Goal: Navigation & Orientation: Find specific page/section

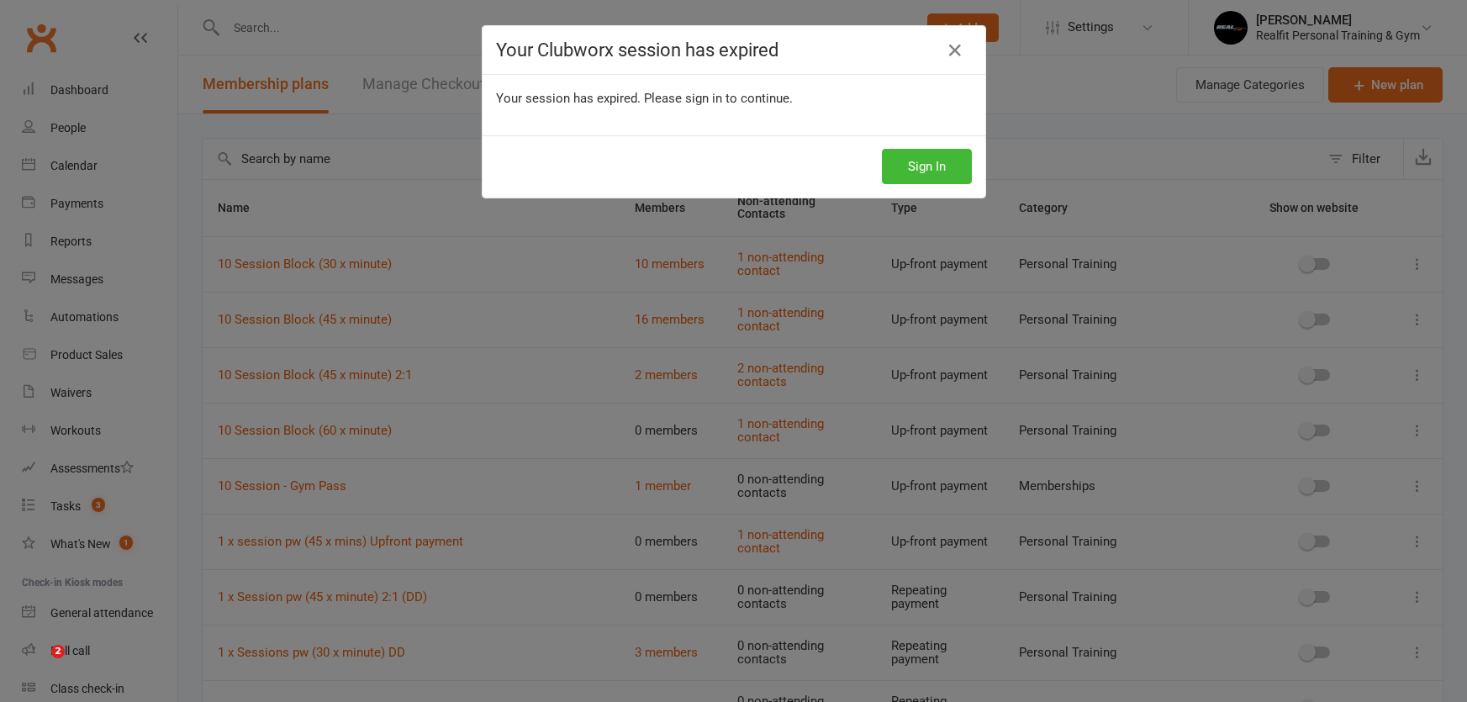
select select "100"
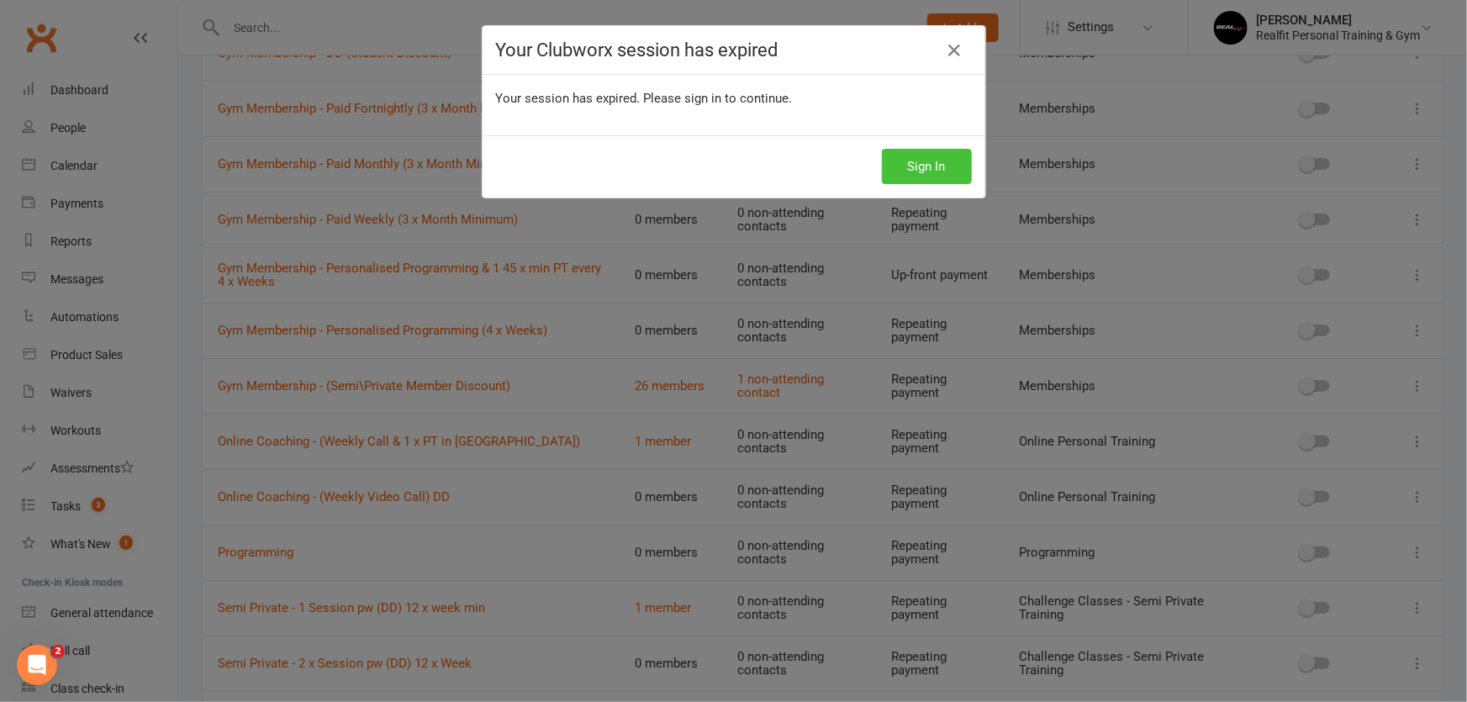
click at [904, 152] on button "Sign In" at bounding box center [927, 166] width 90 height 35
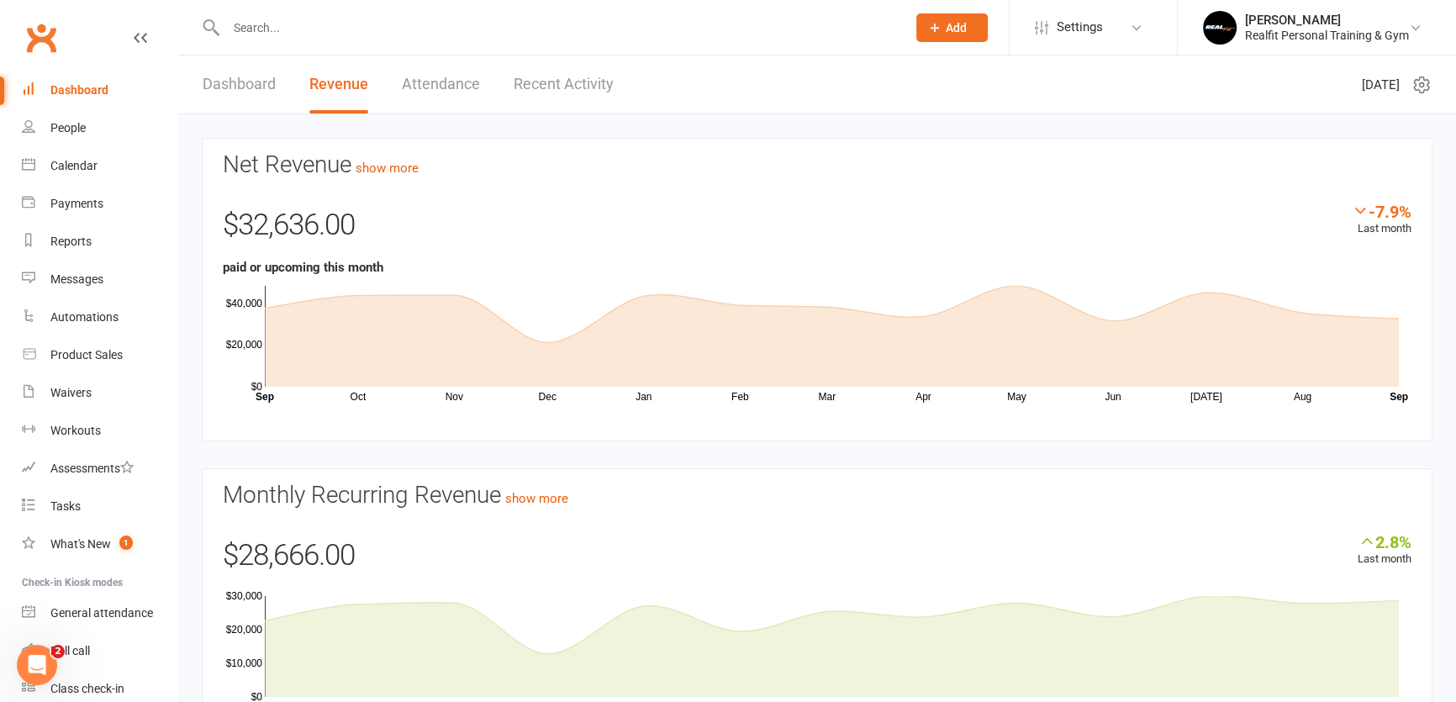
click at [76, 89] on div "Dashboard" at bounding box center [79, 89] width 58 height 13
click at [537, 84] on link "Recent Activity" at bounding box center [564, 84] width 100 height 58
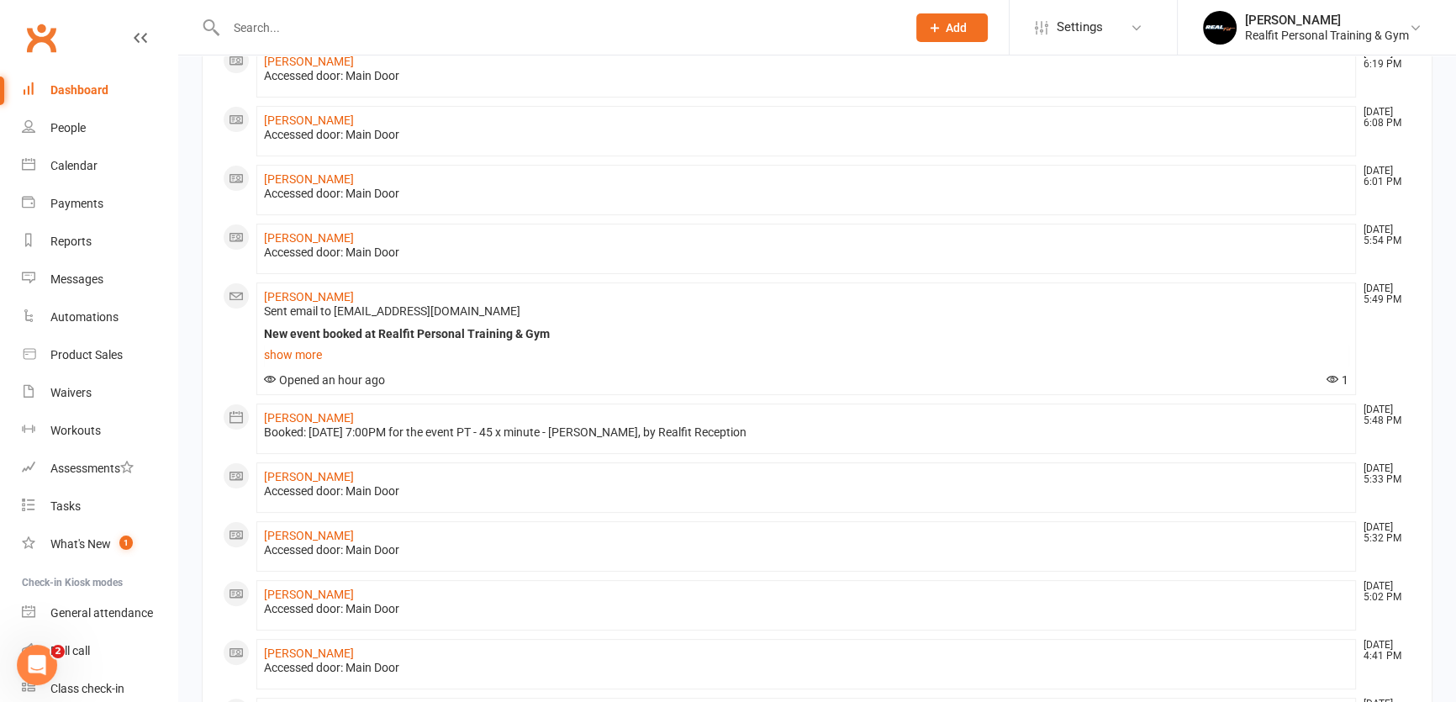
scroll to position [305, 0]
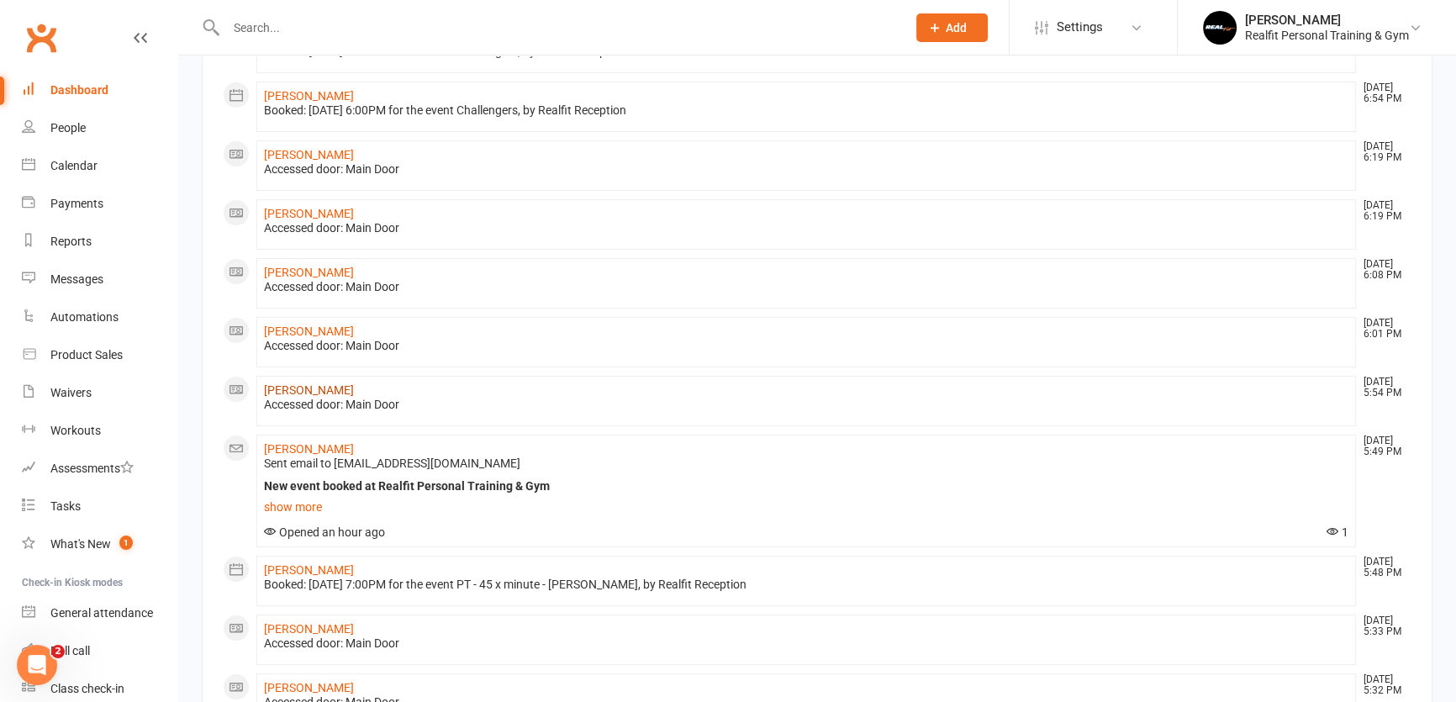
click at [293, 388] on link "[PERSON_NAME]" at bounding box center [309, 389] width 90 height 13
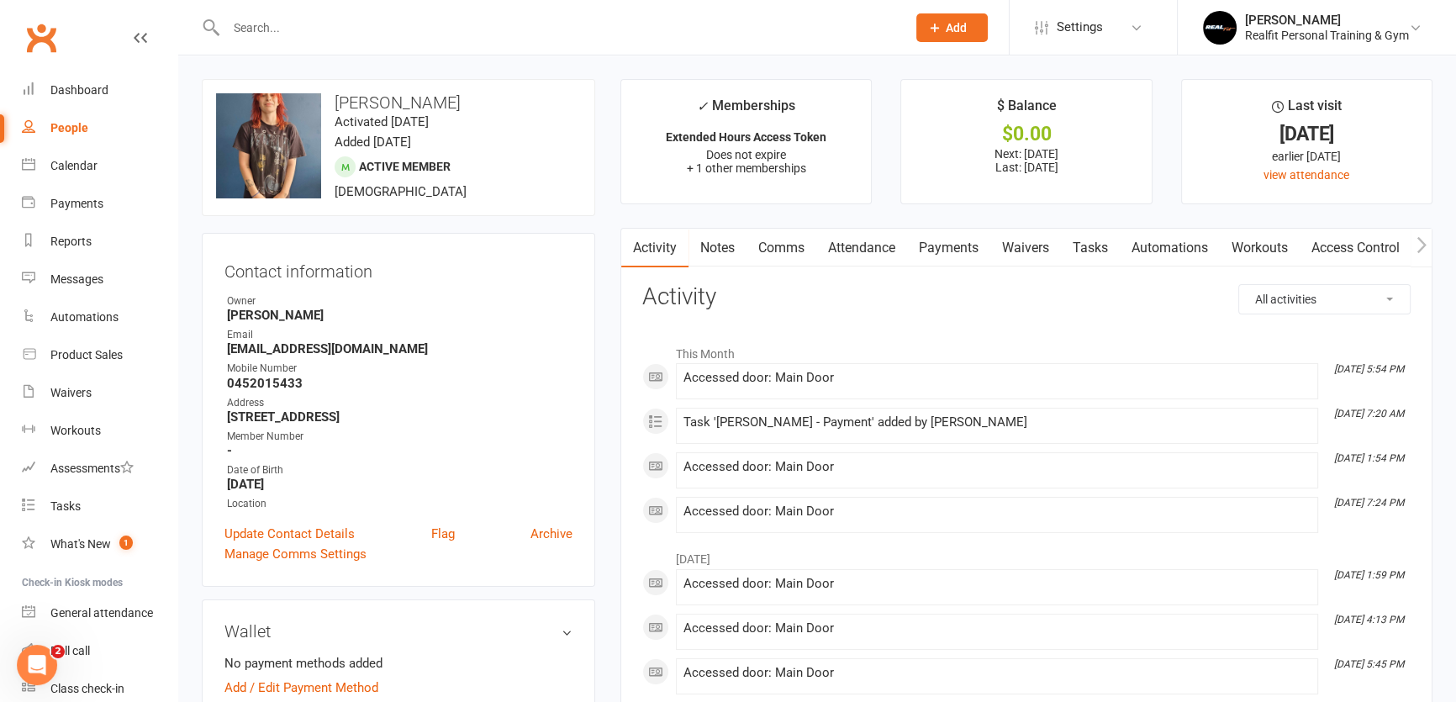
click at [301, 27] on input "text" at bounding box center [557, 28] width 673 height 24
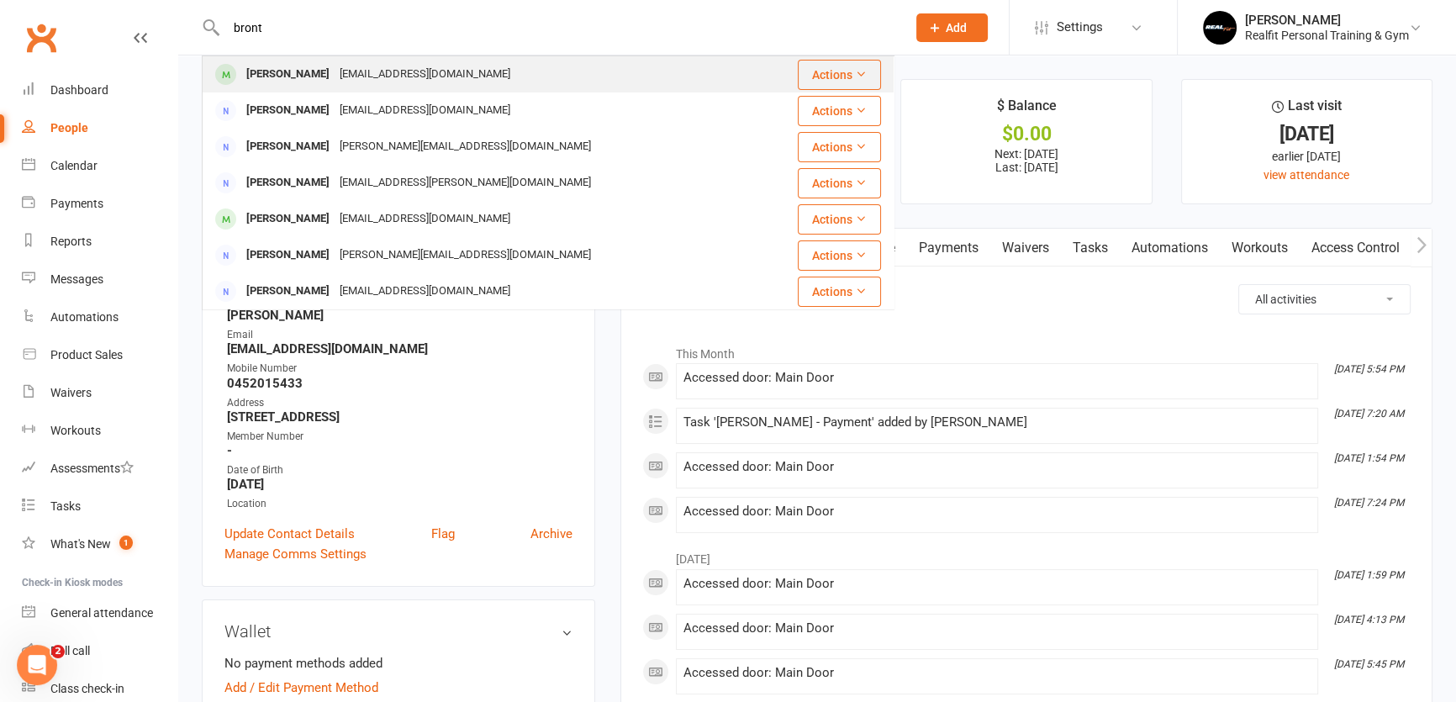
type input "bront"
click at [305, 69] on div "[PERSON_NAME]" at bounding box center [287, 74] width 93 height 24
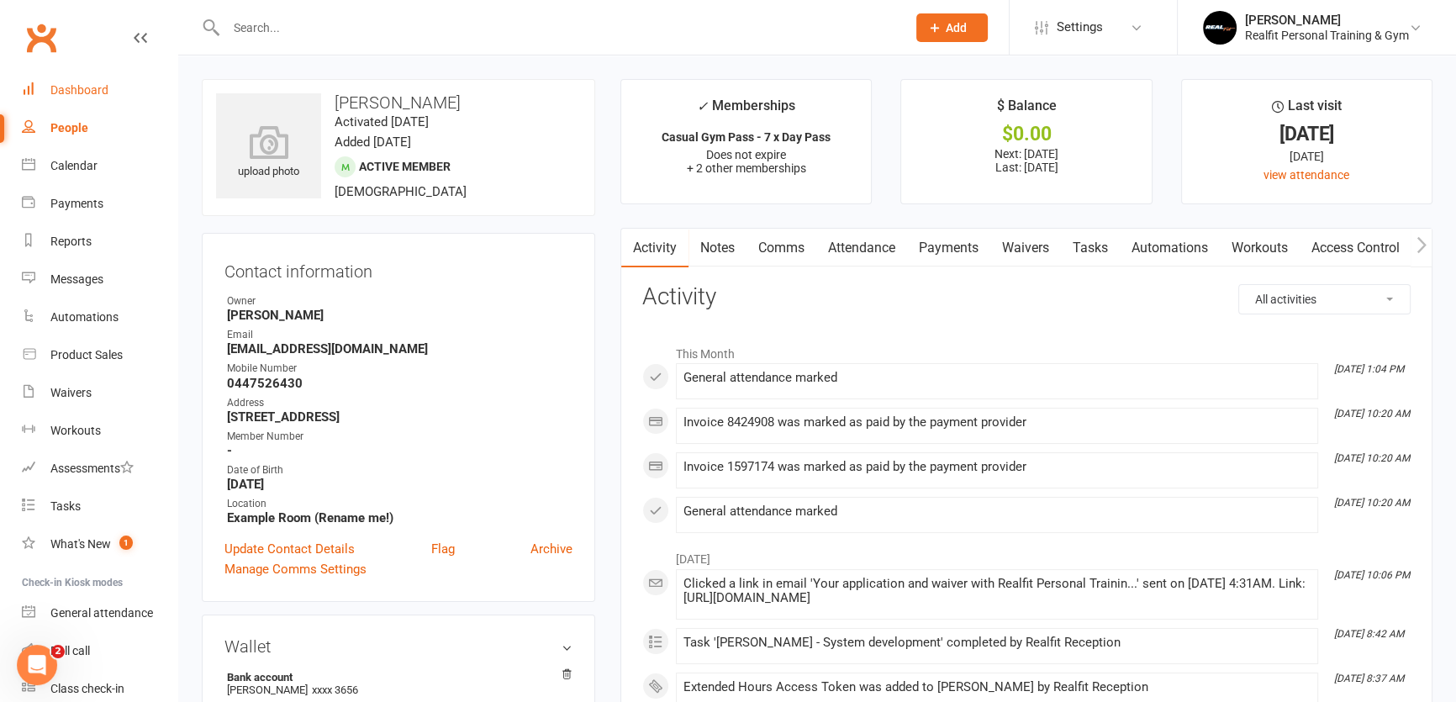
click at [71, 93] on div "Dashboard" at bounding box center [79, 89] width 58 height 13
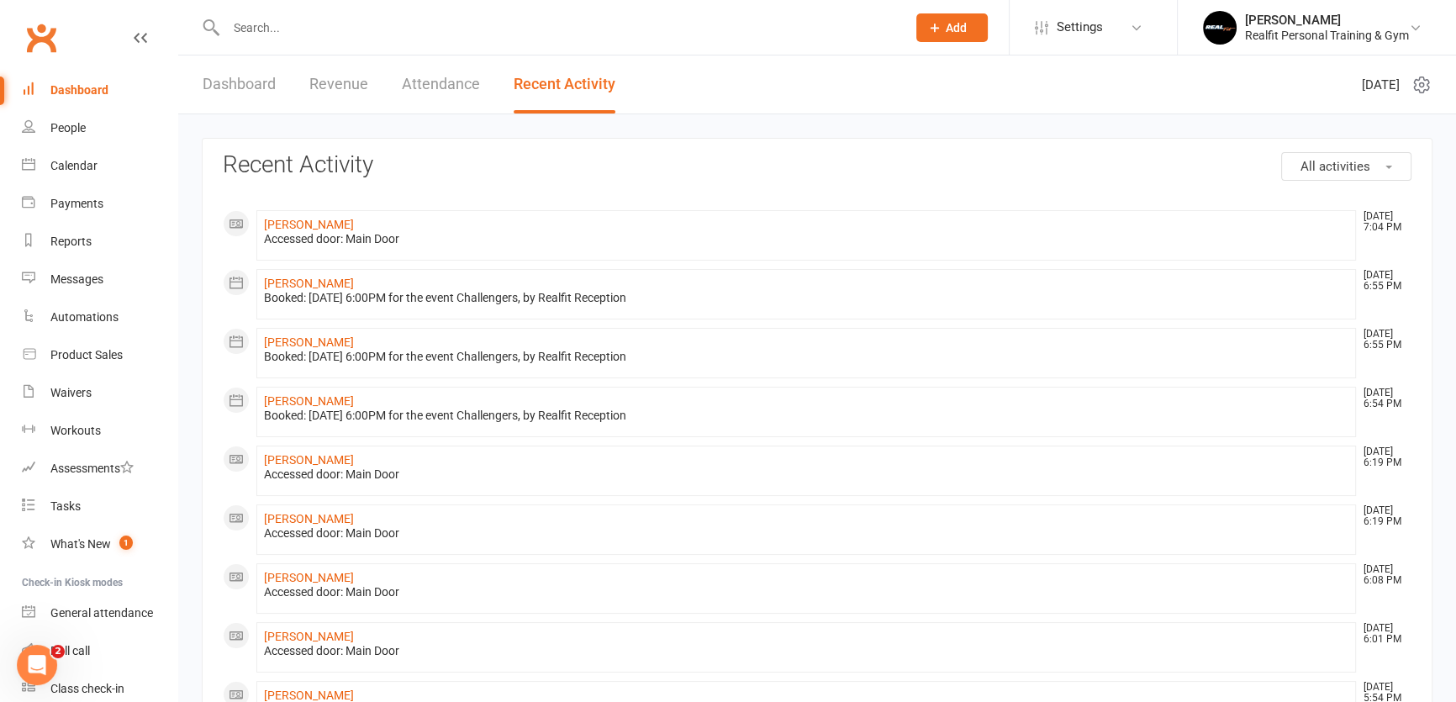
click at [255, 30] on input "text" at bounding box center [557, 28] width 673 height 24
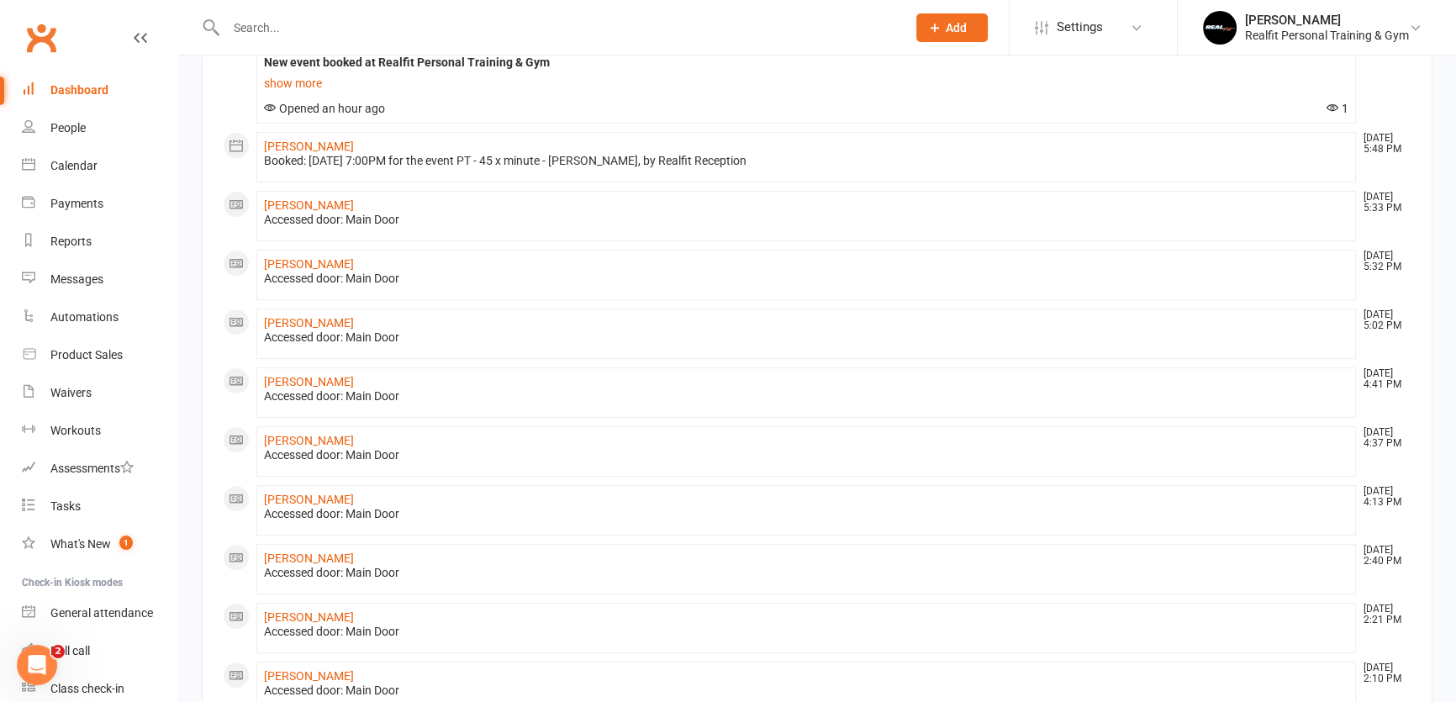
scroll to position [764, 0]
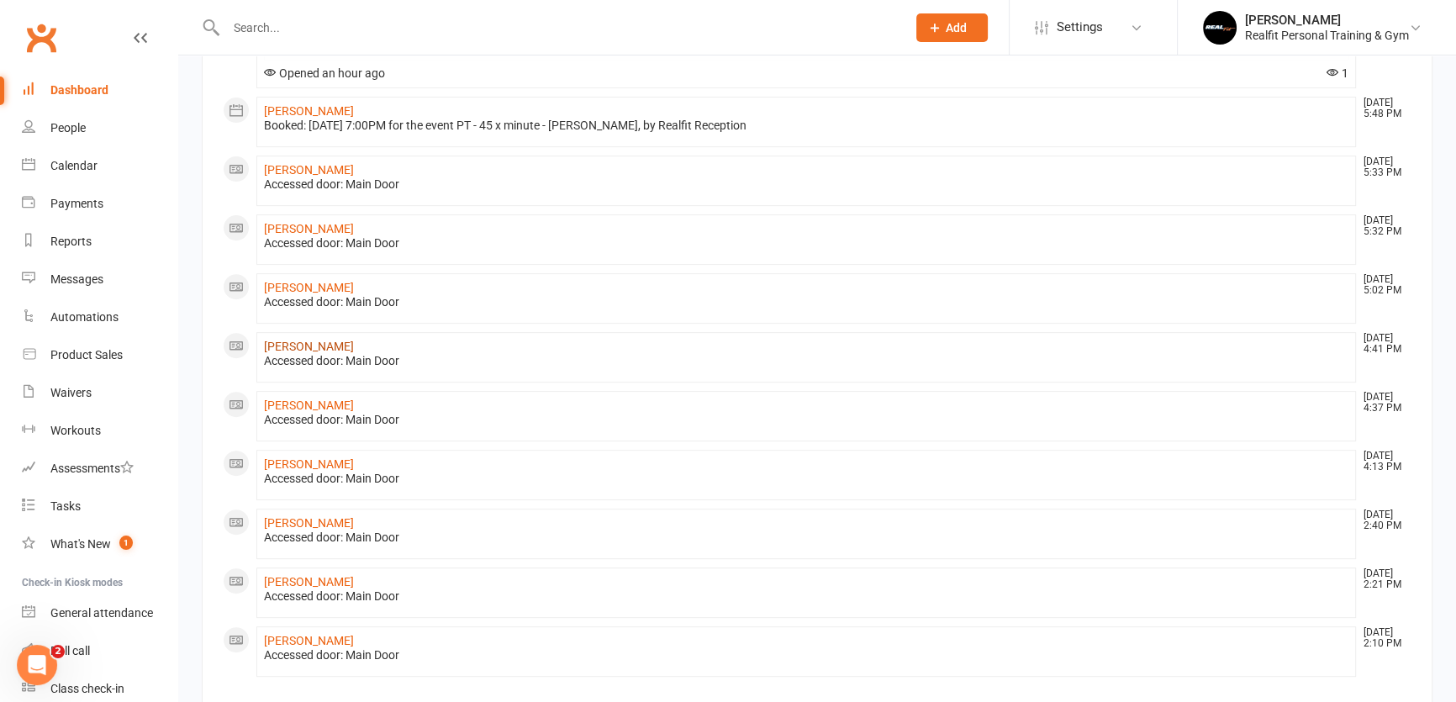
click at [319, 346] on link "[PERSON_NAME]" at bounding box center [309, 346] width 90 height 13
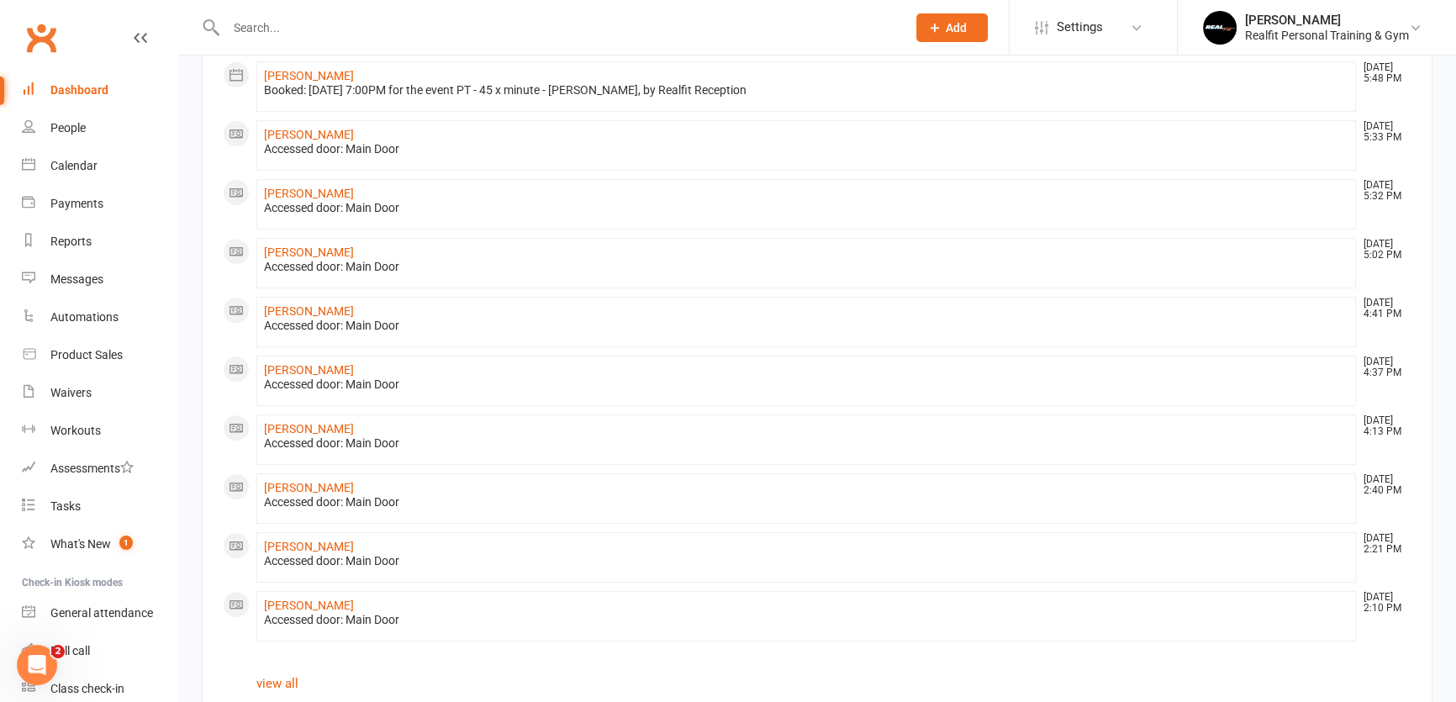
scroll to position [826, 0]
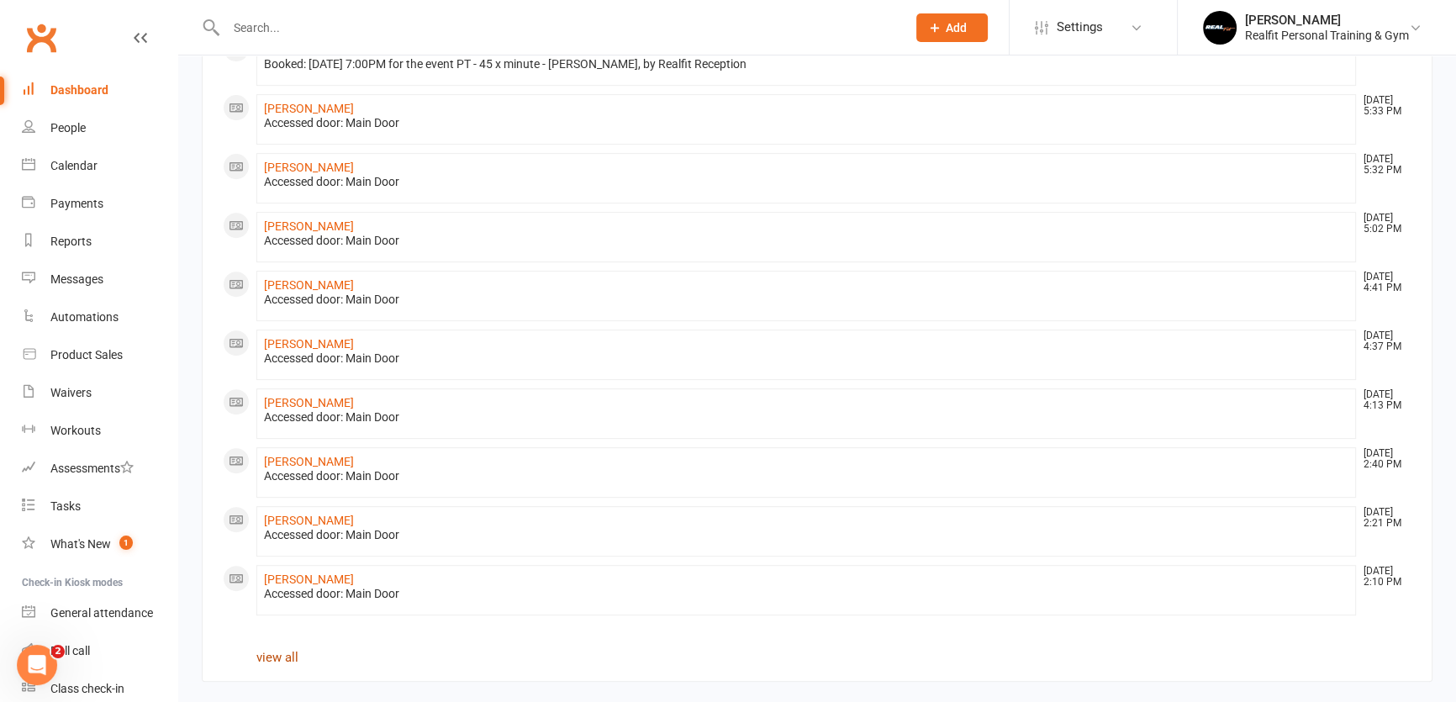
click at [272, 655] on link "view all" at bounding box center [277, 657] width 42 height 15
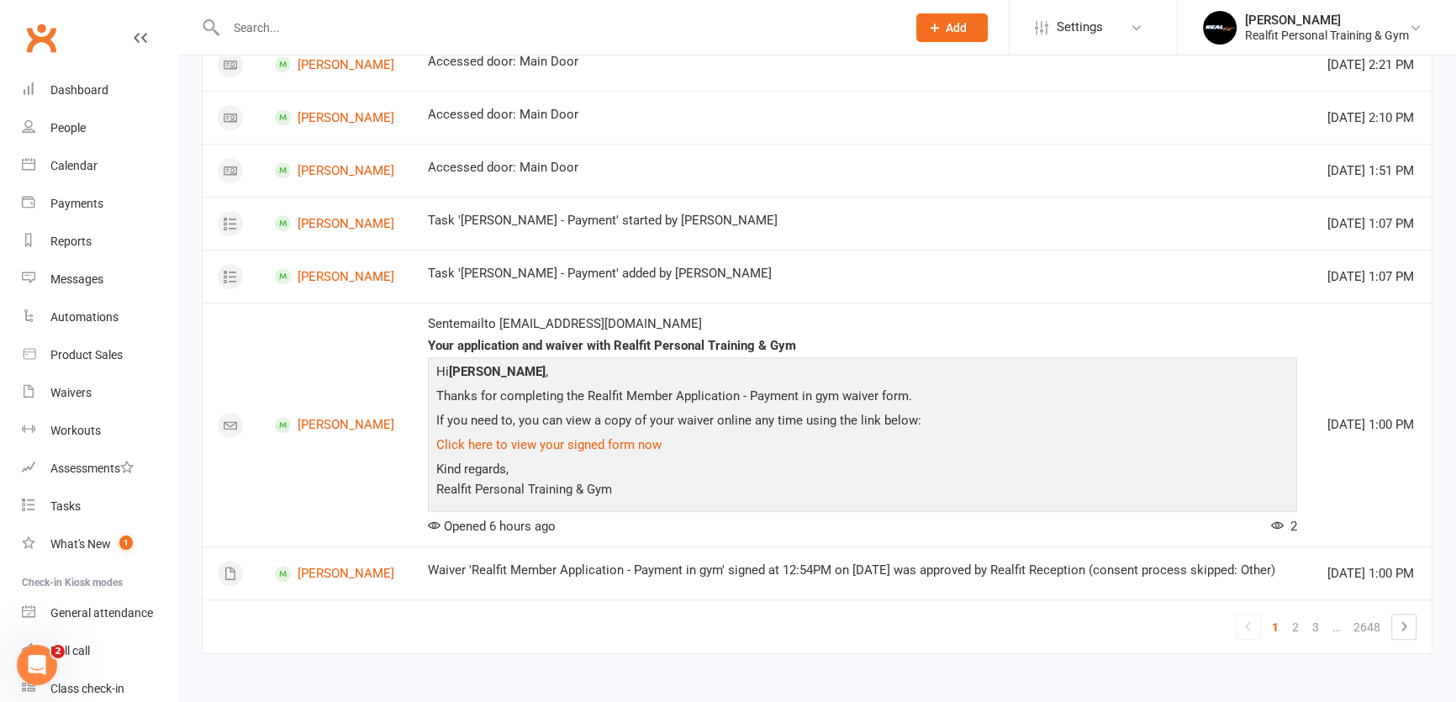
scroll to position [1468, 0]
click at [1401, 635] on icon at bounding box center [1404, 626] width 20 height 20
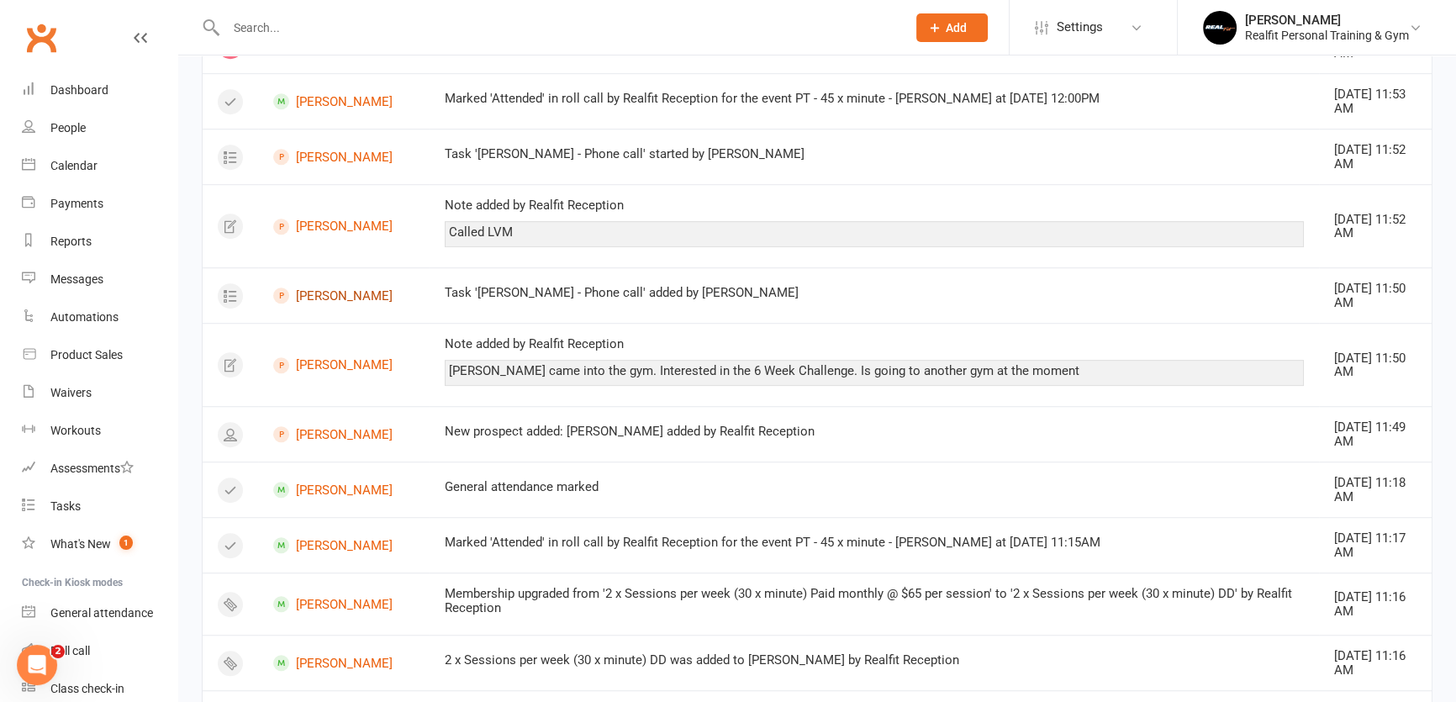
scroll to position [1566, 0]
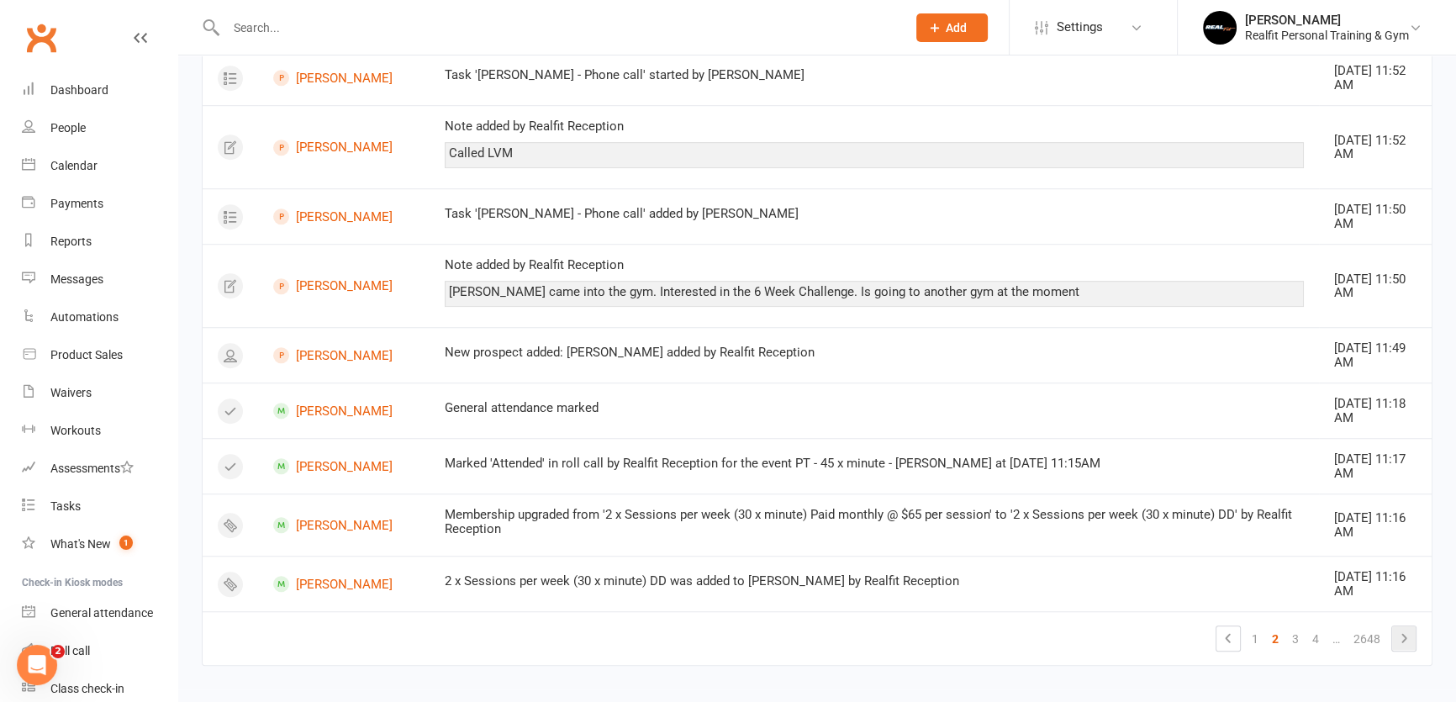
click at [1399, 628] on icon at bounding box center [1404, 638] width 20 height 20
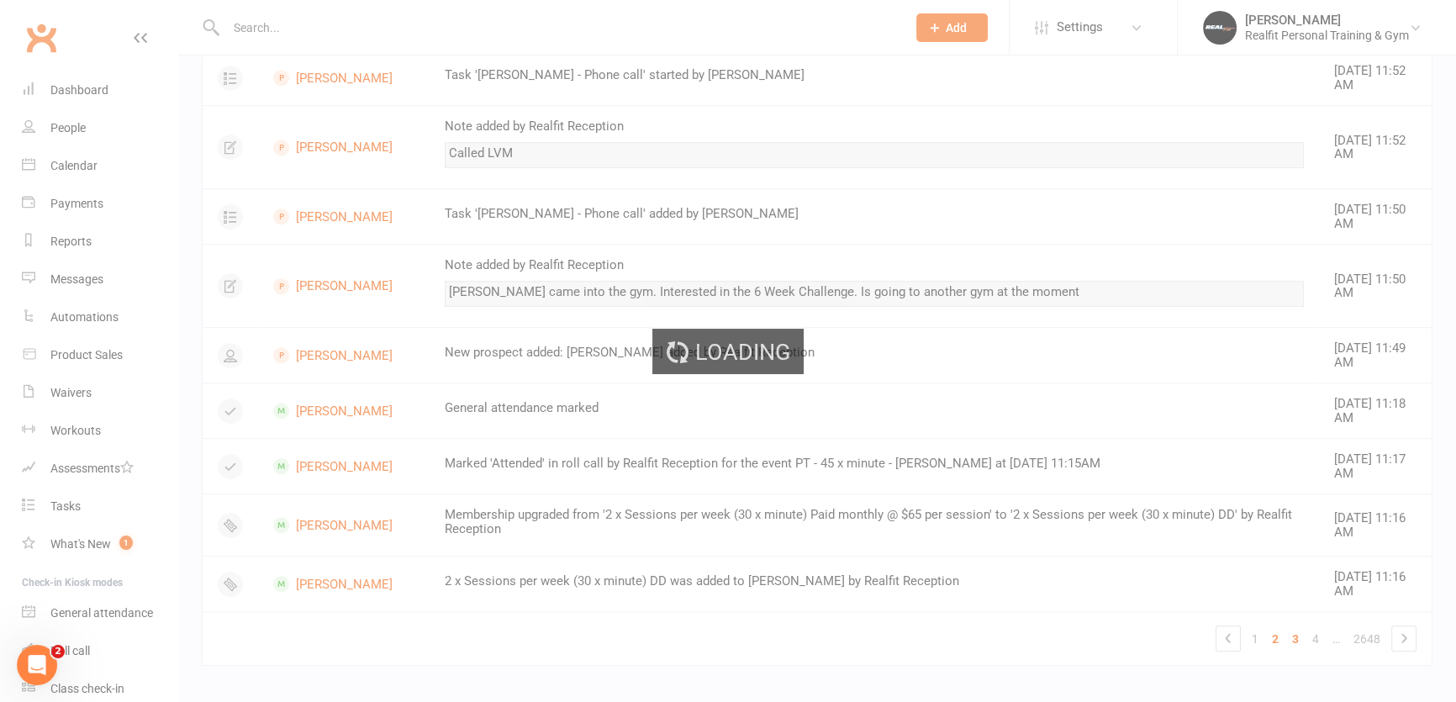
scroll to position [1336, 0]
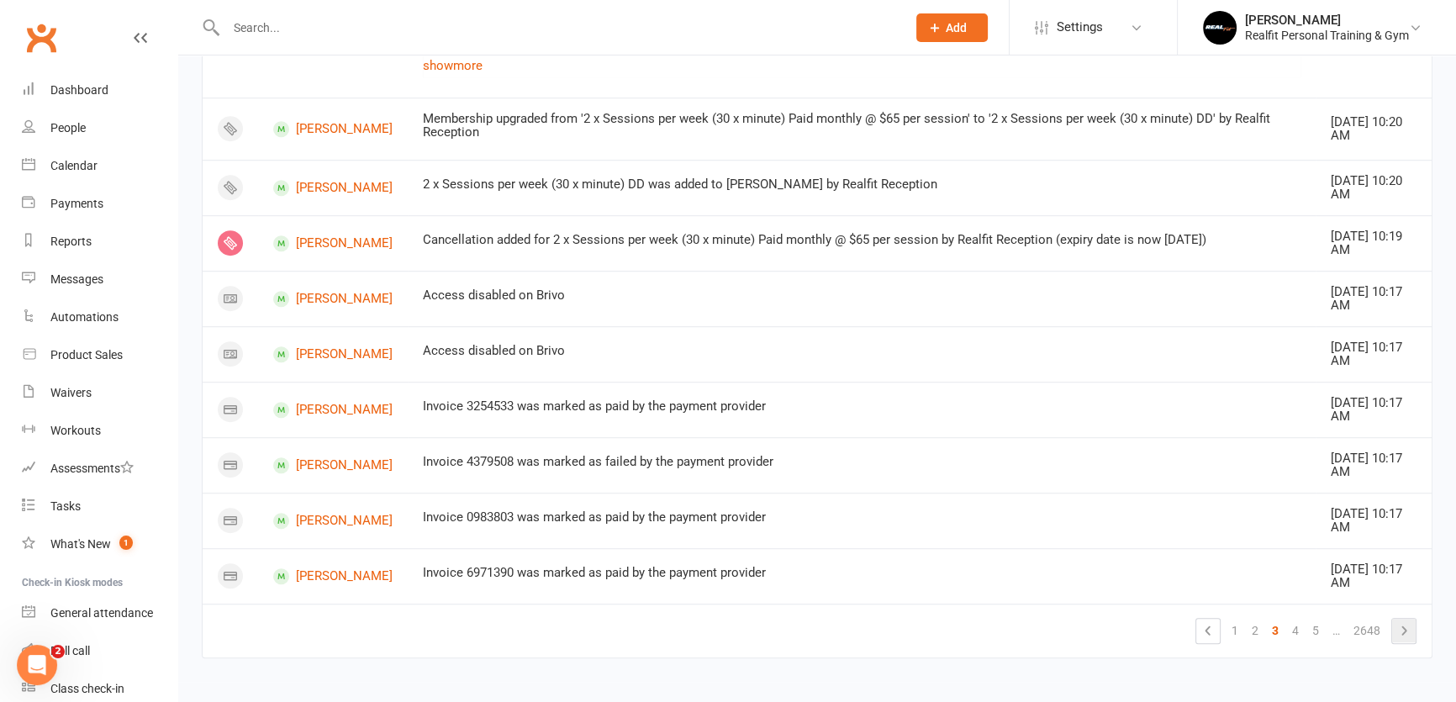
click at [1410, 626] on icon at bounding box center [1404, 630] width 20 height 20
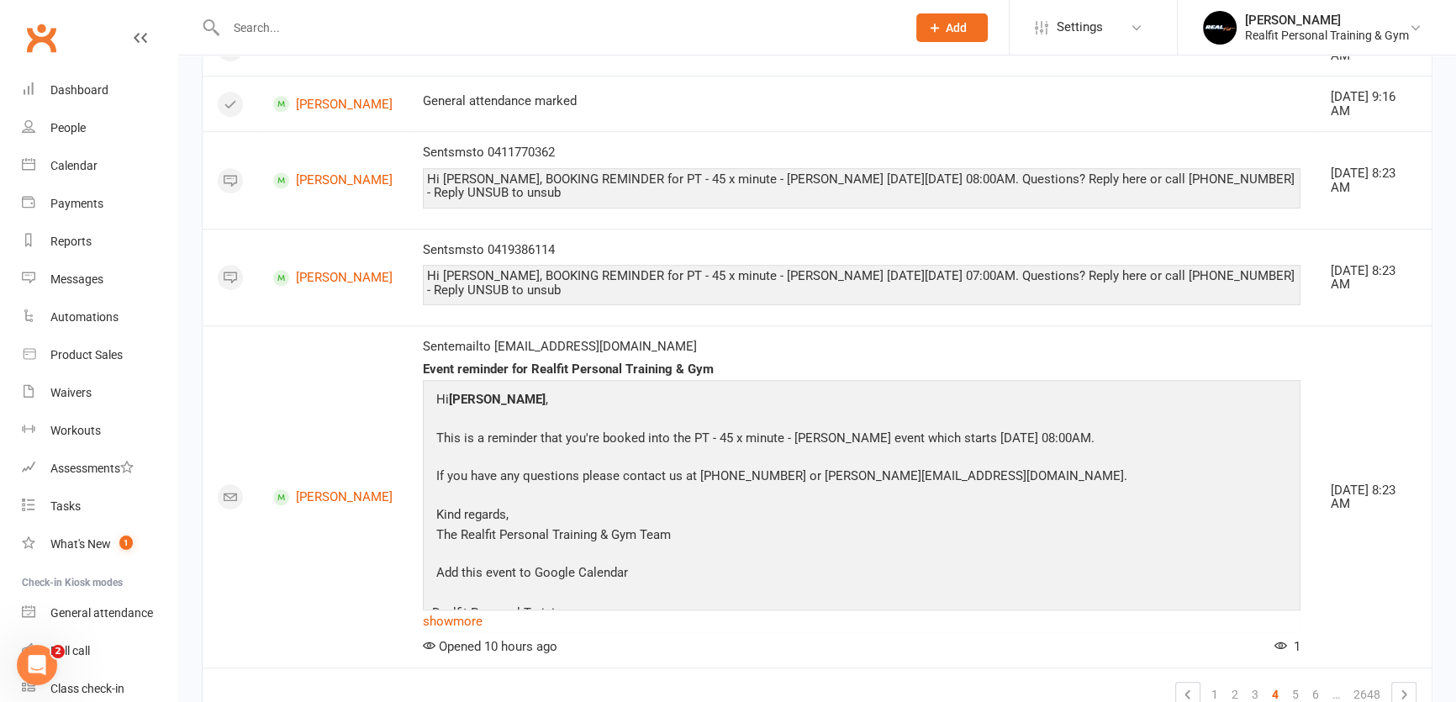
scroll to position [1683, 0]
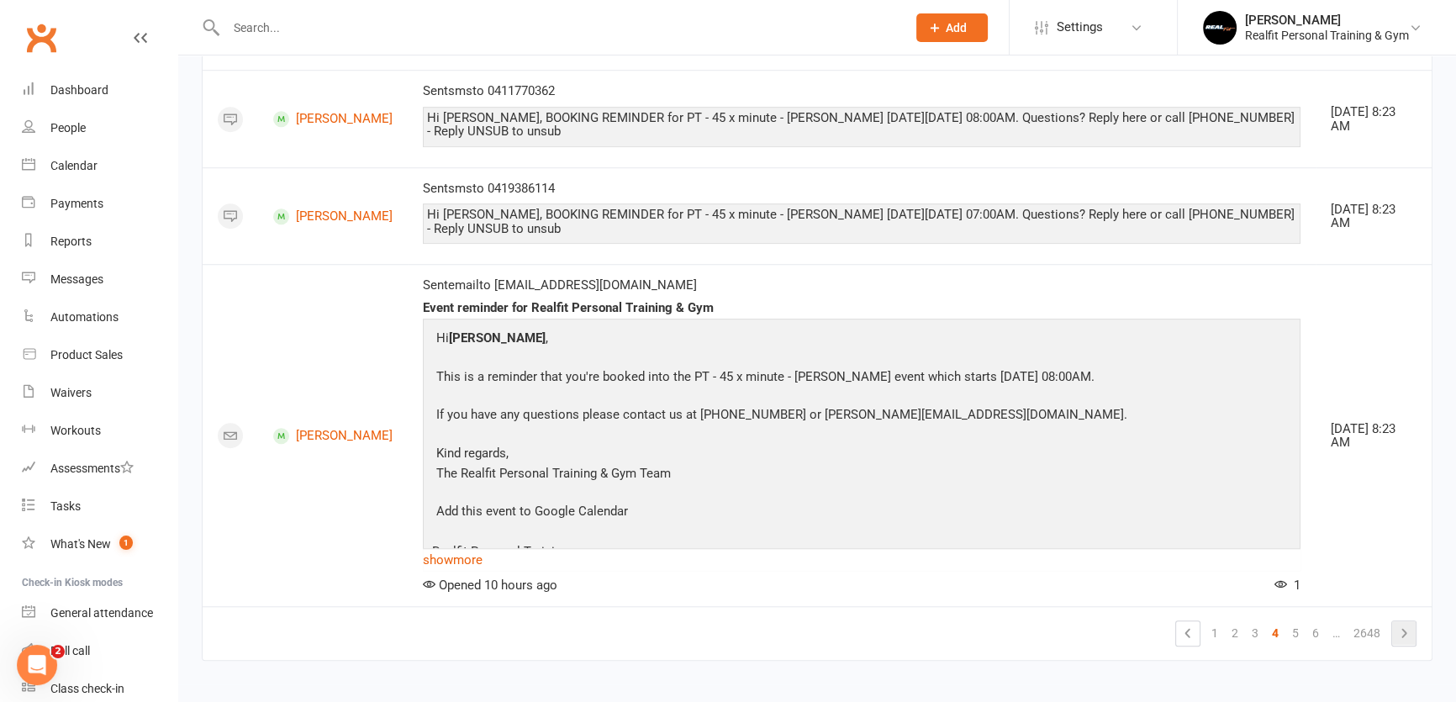
click at [1404, 631] on icon at bounding box center [1404, 632] width 5 height 9
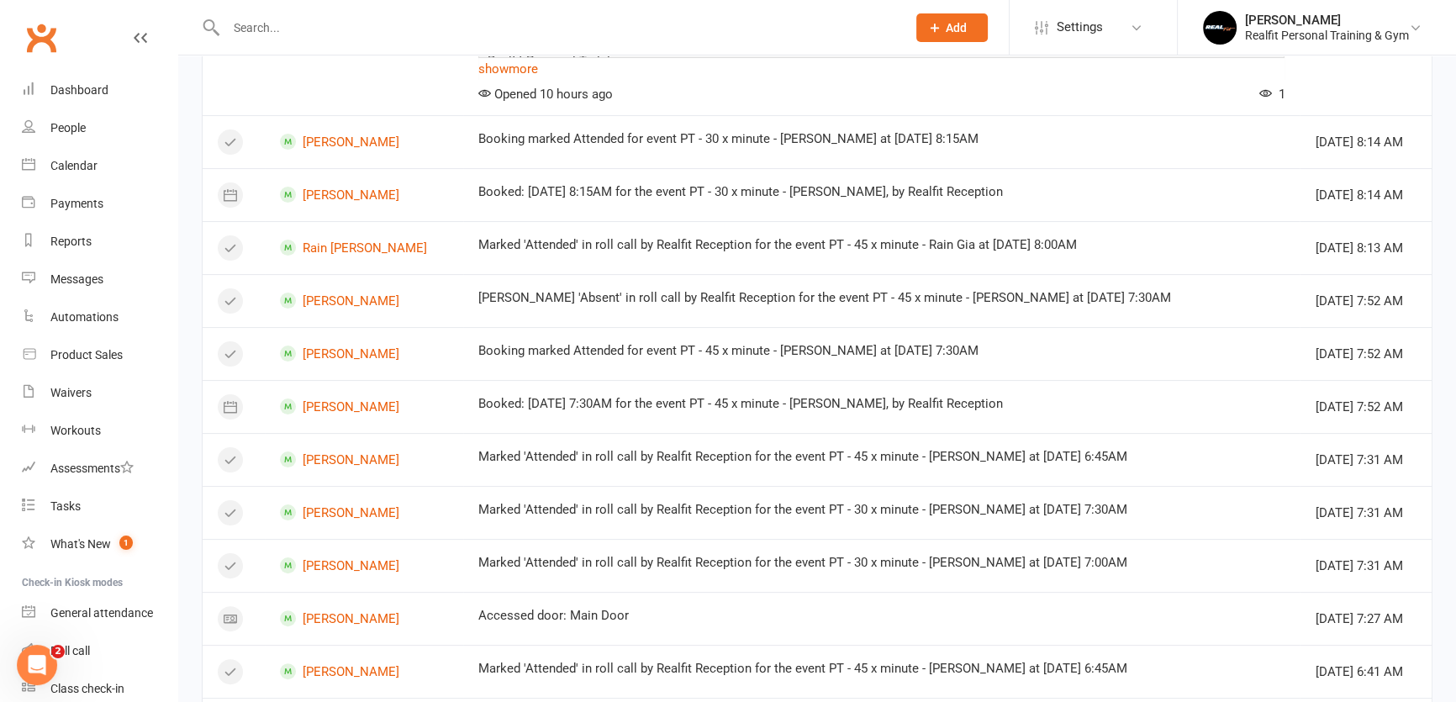
scroll to position [0, 0]
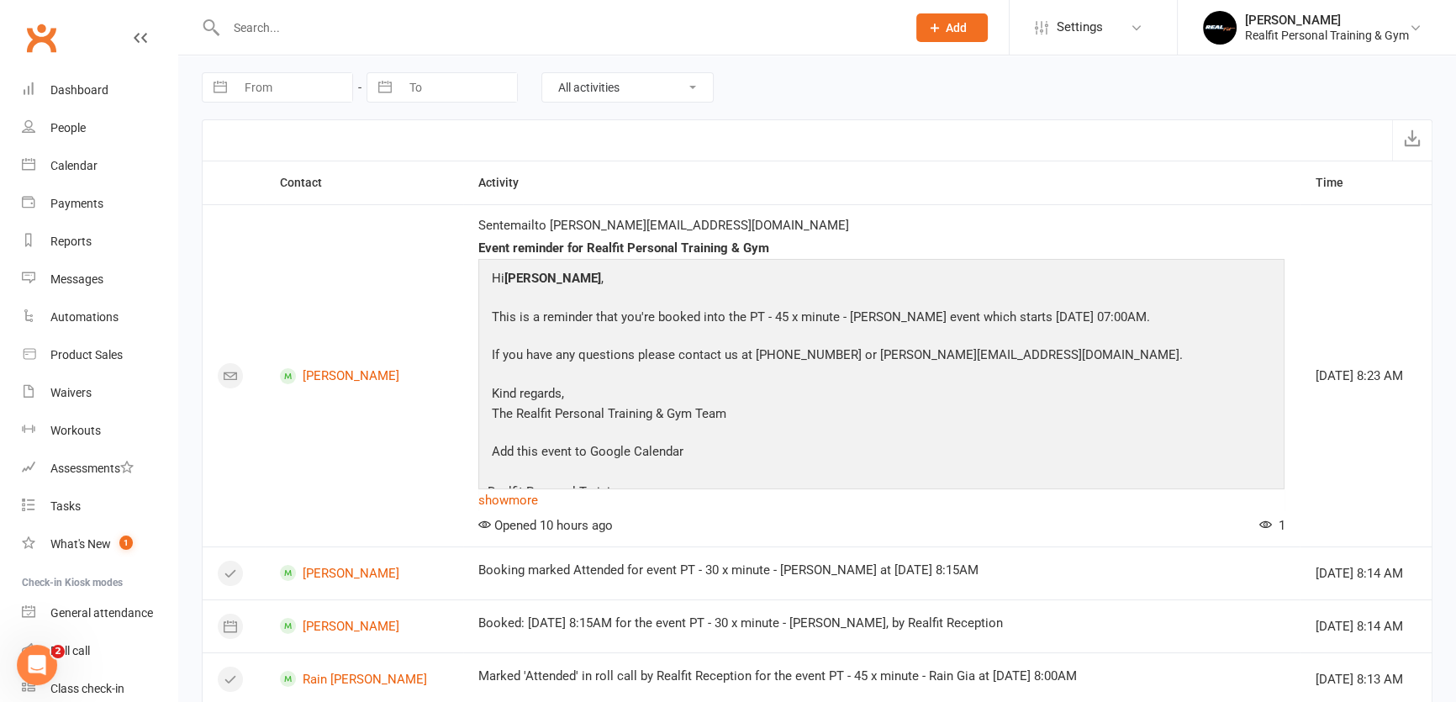
click at [264, 28] on input "text" at bounding box center [557, 28] width 673 height 24
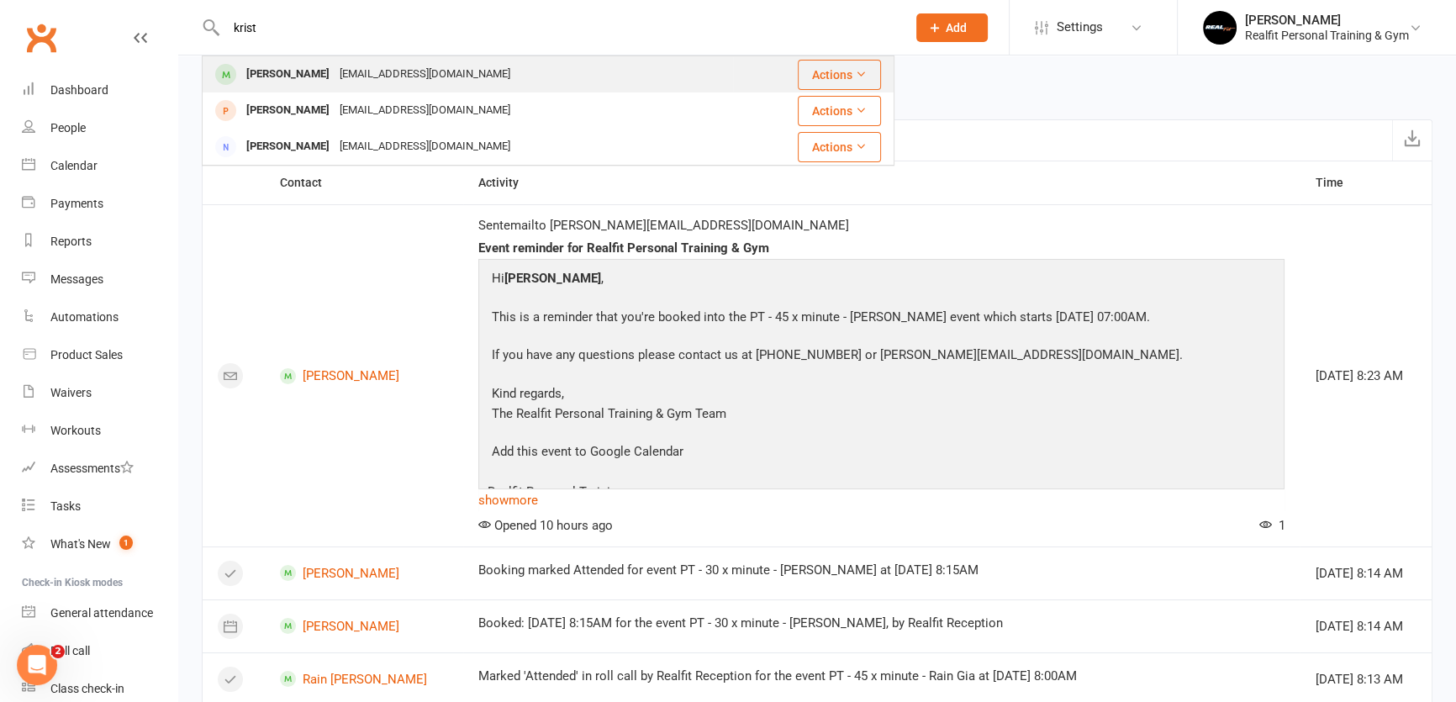
type input "krist"
click at [295, 81] on div "[PERSON_NAME]" at bounding box center [287, 74] width 93 height 24
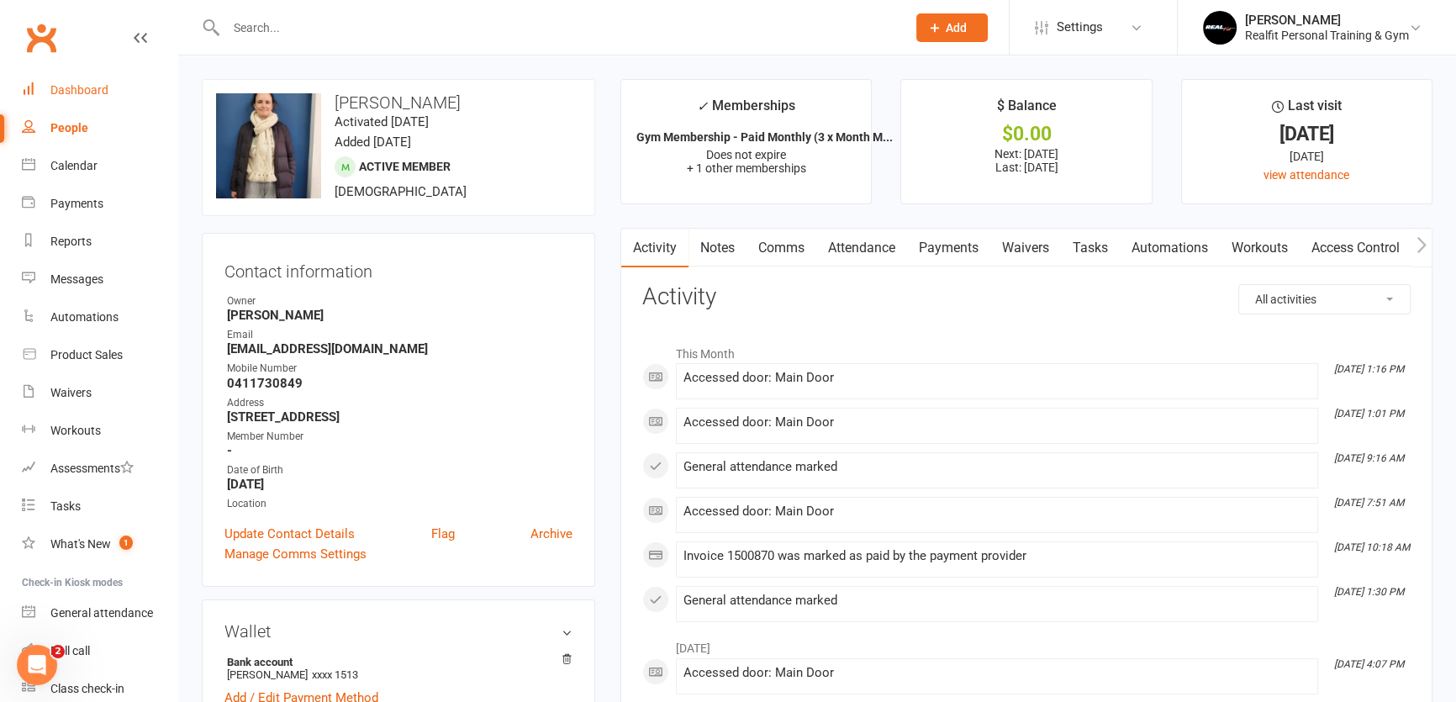
click at [71, 97] on div "Dashboard" at bounding box center [79, 89] width 58 height 13
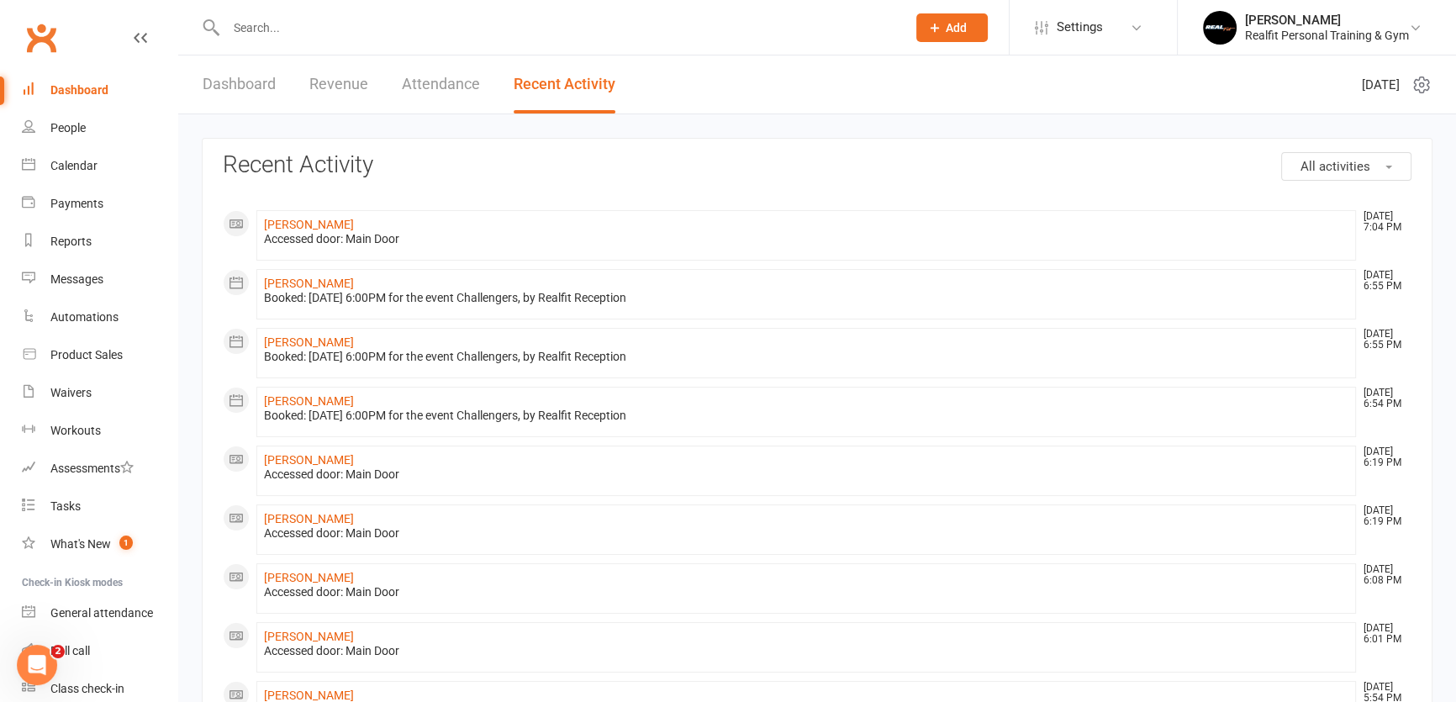
click at [229, 90] on link "Dashboard" at bounding box center [239, 84] width 73 height 58
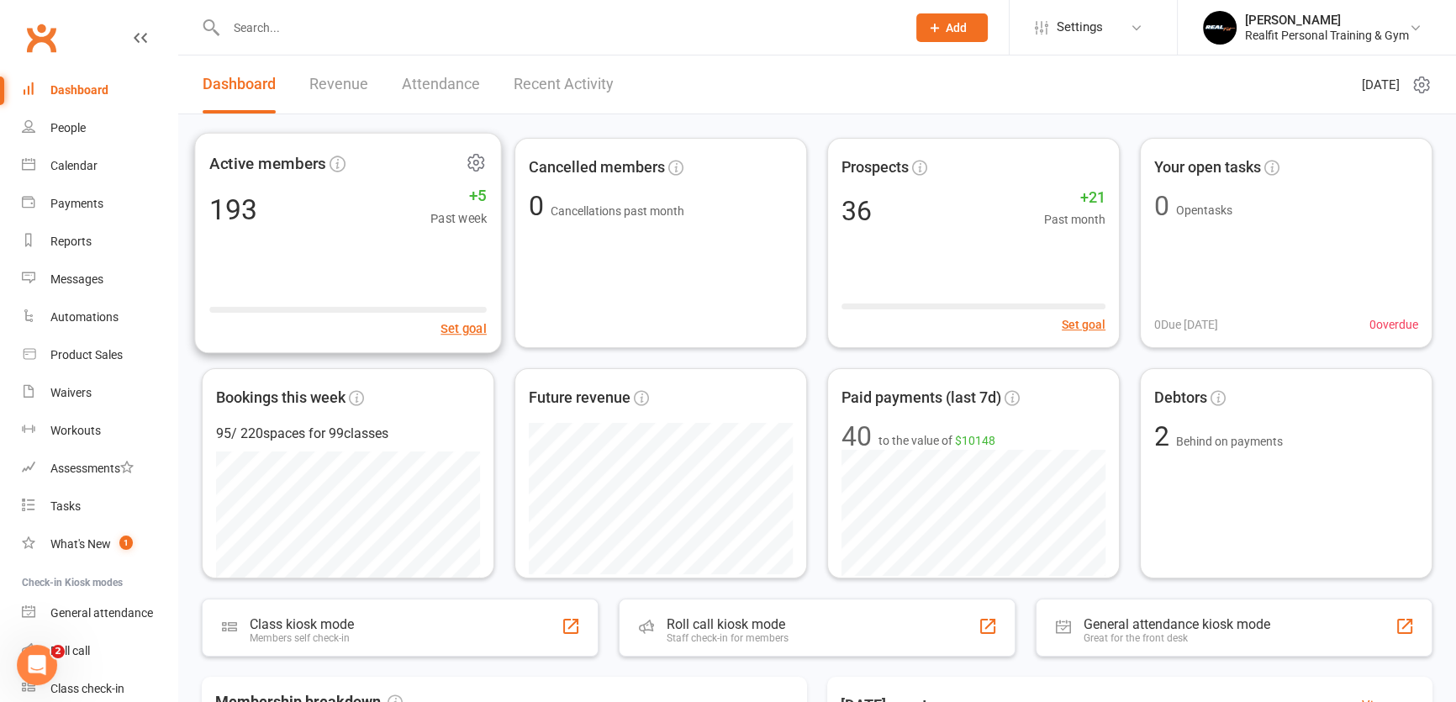
click at [282, 209] on div "193 +5 Past week" at bounding box center [347, 209] width 277 height 38
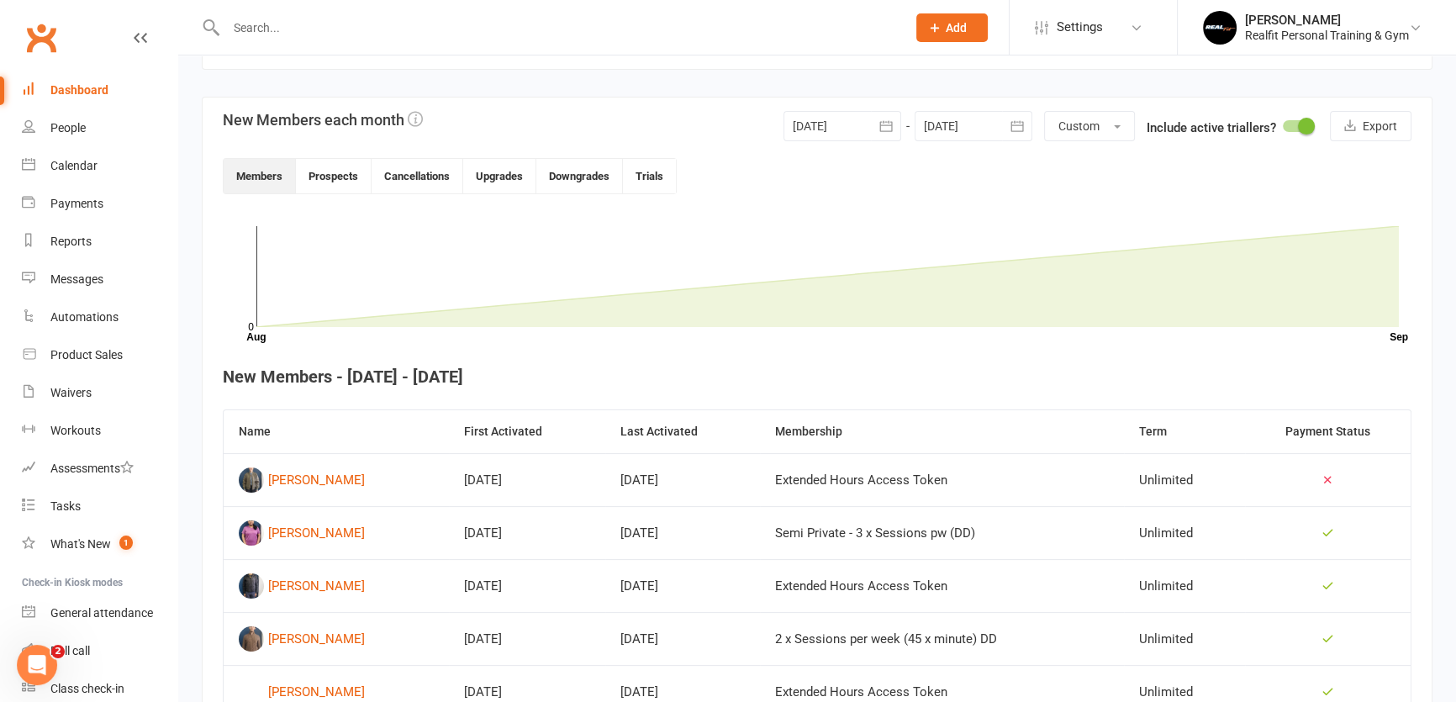
scroll to position [458, 0]
